Goal: Navigation & Orientation: Go to known website

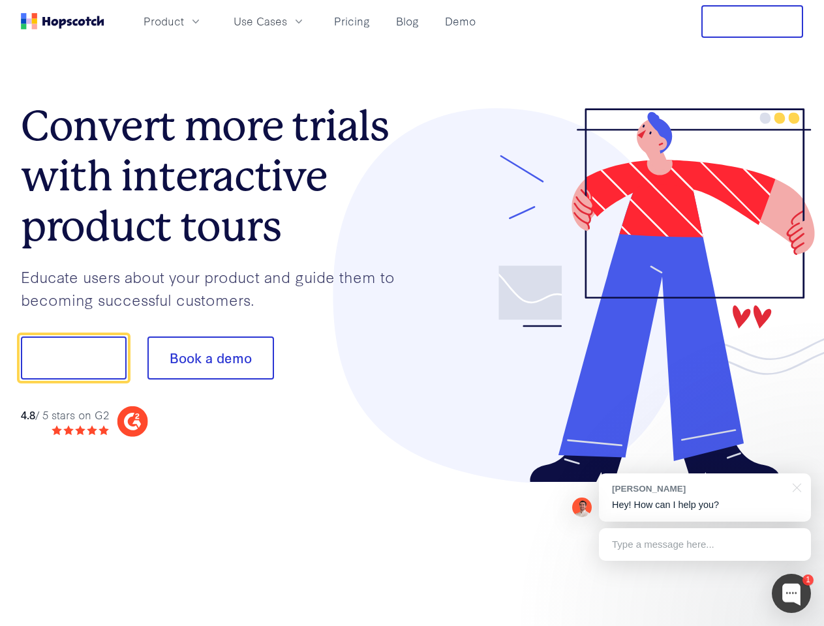
click at [412, 313] on div at bounding box center [608, 295] width 392 height 375
click at [184, 21] on span "Product" at bounding box center [164, 21] width 40 height 16
click at [287, 21] on span "Use Cases" at bounding box center [261, 21] width 54 height 16
click at [752, 22] on button "Free Trial" at bounding box center [753, 21] width 102 height 33
click at [73, 358] on button "Show me!" at bounding box center [74, 358] width 106 height 43
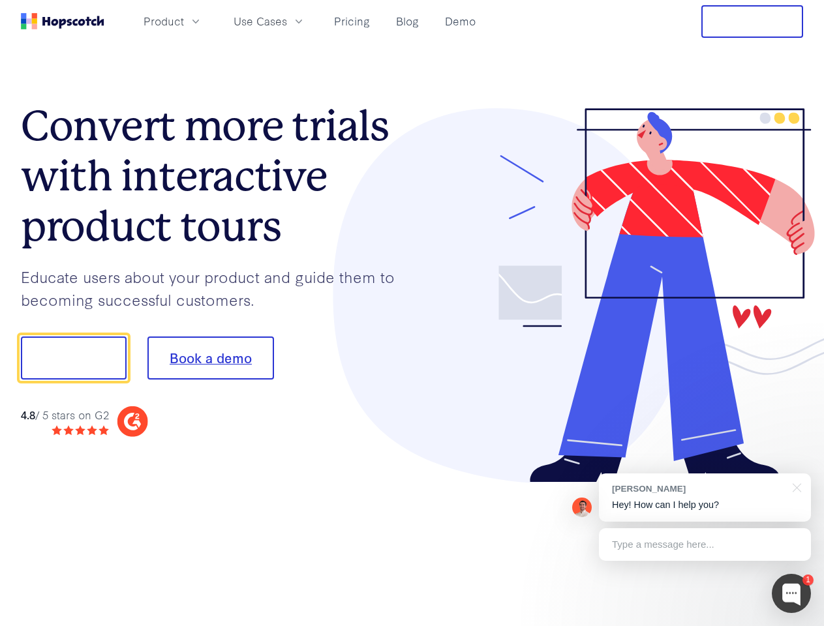
click at [210, 358] on button "Book a demo" at bounding box center [210, 358] width 127 height 43
click at [792, 594] on div at bounding box center [791, 593] width 39 height 39
click at [705, 498] on div "[PERSON_NAME] Hey! How can I help you?" at bounding box center [705, 498] width 212 height 48
click at [795, 487] on div at bounding box center [688, 444] width 245 height 260
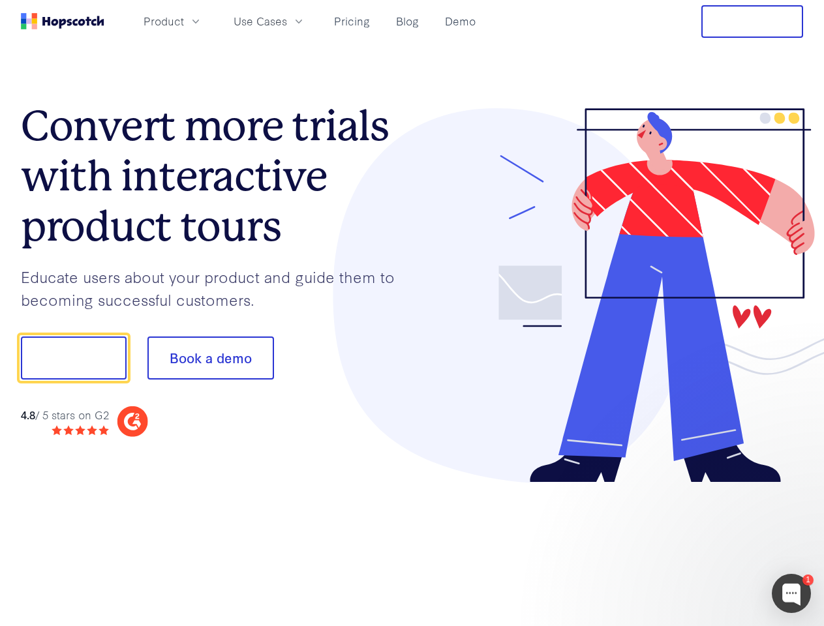
click at [705, 545] on div at bounding box center [688, 444] width 245 height 260
